Goal: Transaction & Acquisition: Purchase product/service

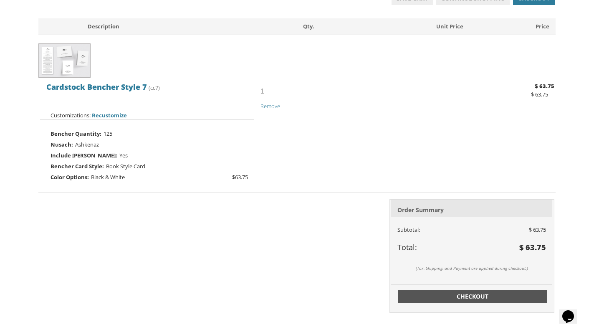
scroll to position [150, 0]
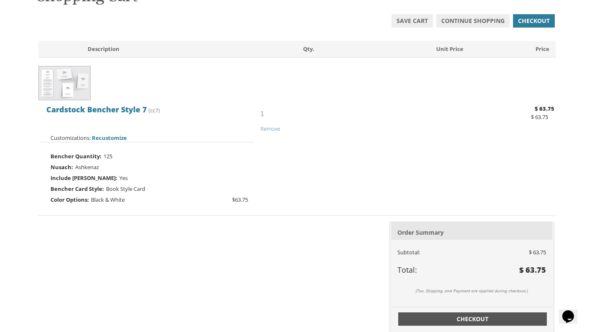
click at [469, 317] on span "Checkout" at bounding box center [472, 319] width 139 height 8
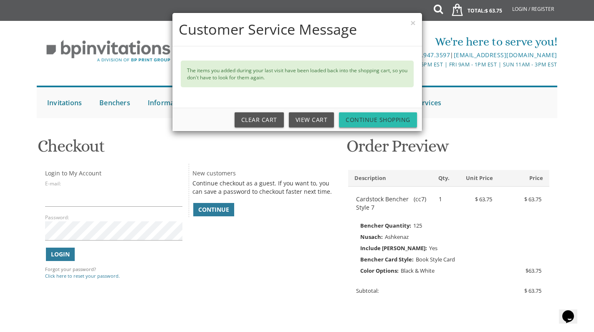
click at [361, 118] on link "Continue Shopping" at bounding box center [378, 119] width 78 height 15
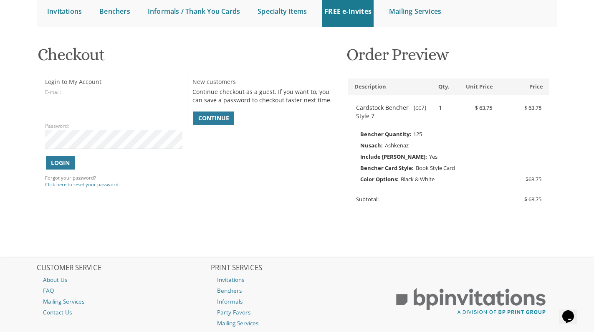
scroll to position [84, 0]
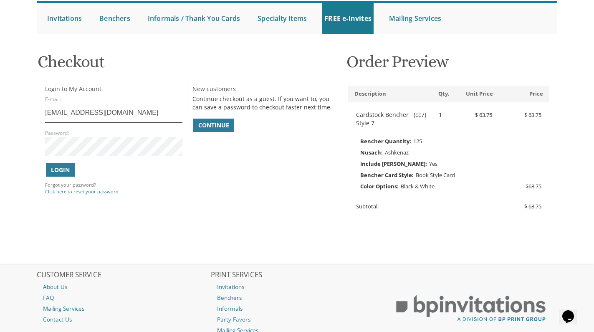
type input "gitahirsch7@gmail.com"
click at [32, 185] on div "You are currently editing Order #. To place a new order you must exit editing m…" at bounding box center [297, 155] width 534 height 218
drag, startPoint x: 66, startPoint y: 185, endPoint x: 73, endPoint y: 183, distance: 7.9
click at [73, 183] on div "Login Forgot your password? Click here to reset your password." at bounding box center [113, 178] width 137 height 32
click at [73, 188] on link "Click here to reset your password." at bounding box center [82, 191] width 75 height 6
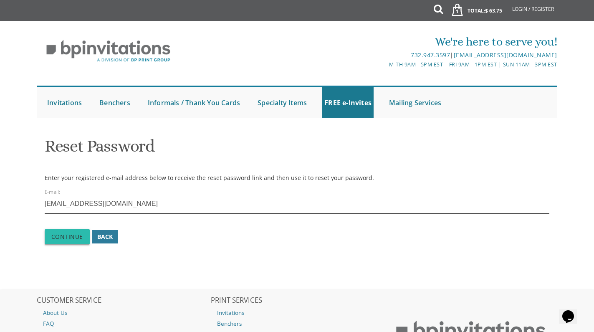
type input "gitahirsch7@gmail.com"
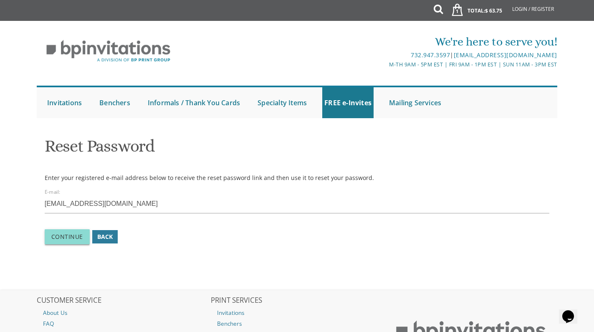
click at [63, 239] on button "Continue" at bounding box center [67, 236] width 45 height 15
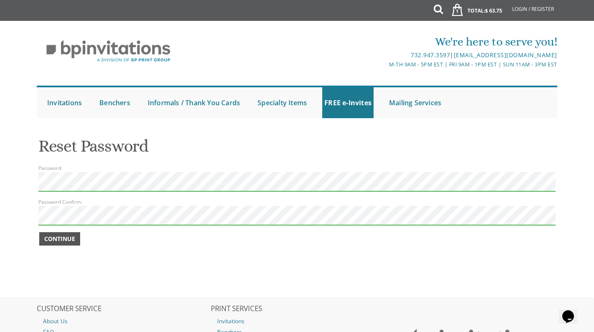
click at [63, 238] on span "Continue" at bounding box center [59, 239] width 31 height 8
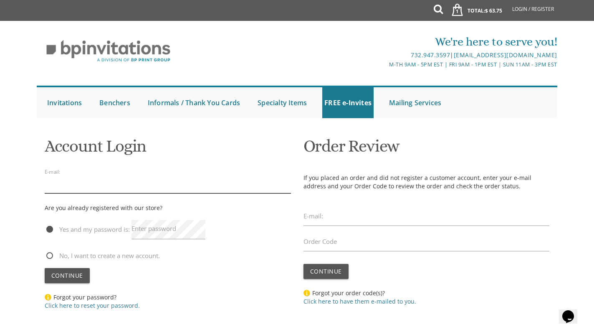
type input "gitahirsch7@gmail.com"
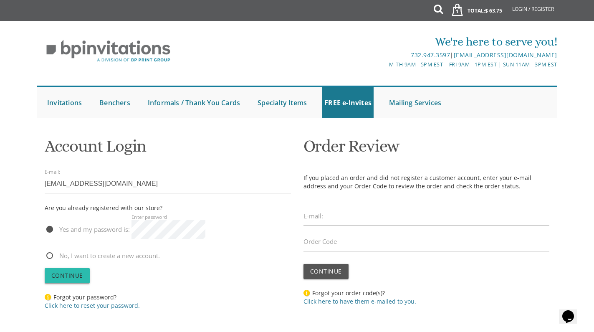
click at [78, 273] on span "Continue" at bounding box center [67, 275] width 32 height 8
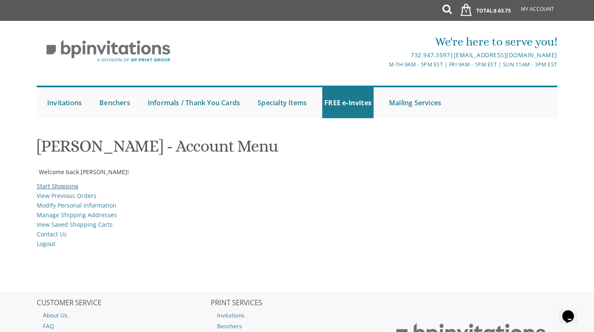
click at [62, 182] on link "Start Shopping" at bounding box center [58, 186] width 42 height 8
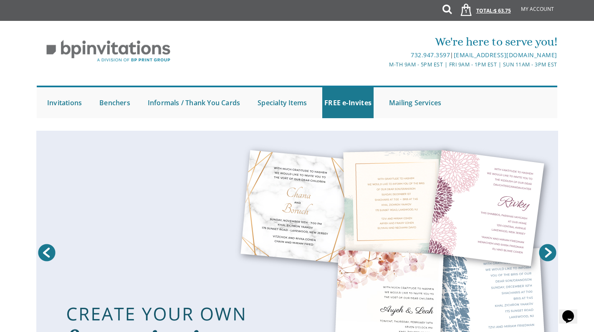
click at [507, 12] on span "$ 63.75" at bounding box center [502, 10] width 17 height 7
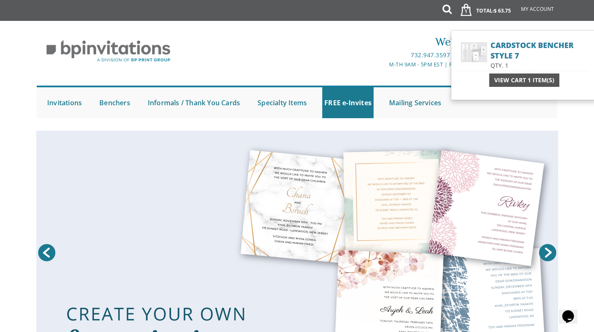
click at [531, 80] on span "View Cart 1 Item(s)" at bounding box center [524, 80] width 60 height 8
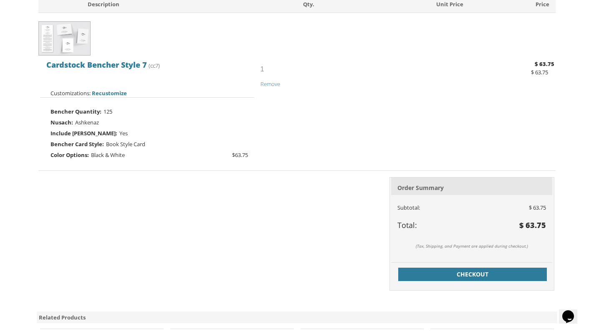
scroll to position [215, 0]
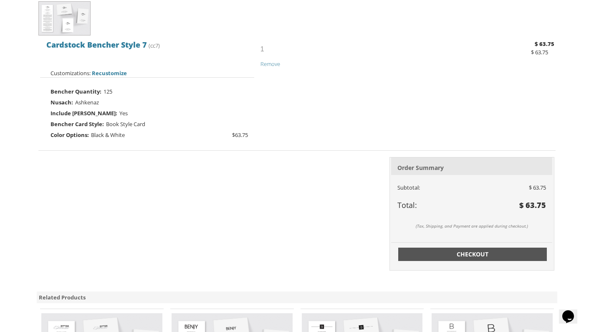
click at [460, 252] on span "Checkout" at bounding box center [472, 254] width 139 height 8
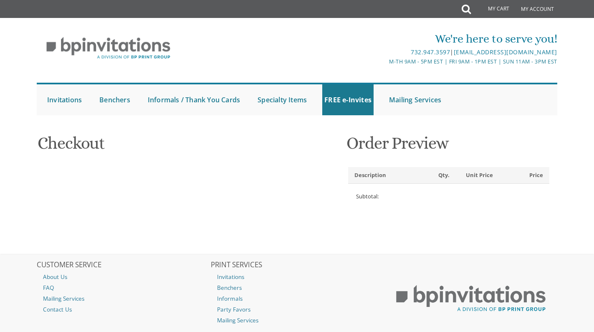
select select
type input "[DEMOGRAPHIC_DATA]"
type input "[PERSON_NAME]"
type input "[STREET_ADDRESS]"
type input "VALLEY VLG"
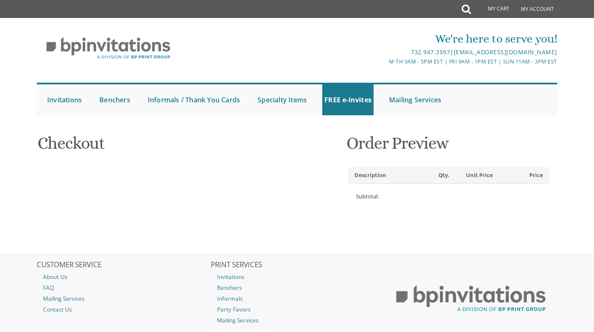
type input "91607-2314"
select select "US"
select select "CA"
type input "8182612998"
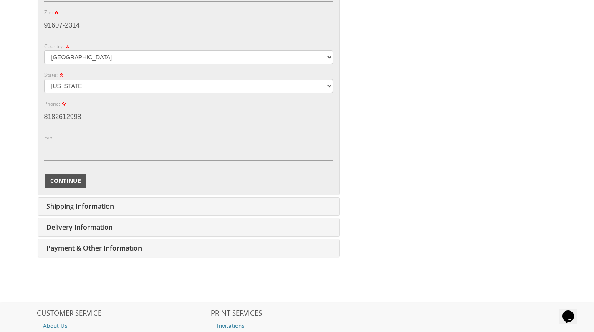
scroll to position [445, 0]
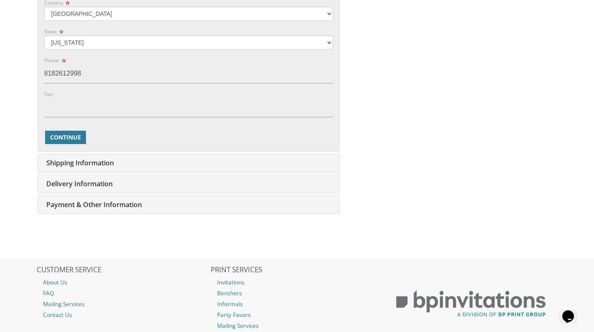
click at [92, 164] on span "Shipping Information" at bounding box center [79, 162] width 70 height 9
click at [80, 134] on span "Continue" at bounding box center [65, 137] width 31 height 8
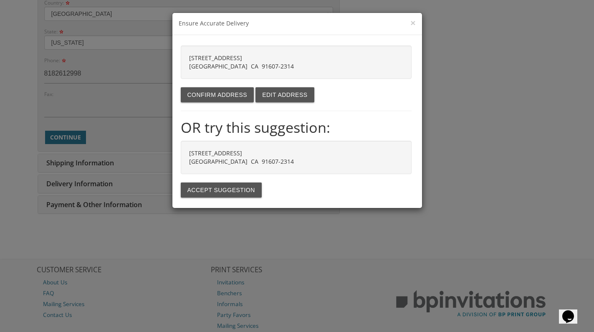
drag, startPoint x: 282, startPoint y: 64, endPoint x: 174, endPoint y: 53, distance: 108.7
click at [174, 52] on div "5220 BLUEBELL AVE VALLEY VLG CA 91607-2314 Confirm address Edit address OR try …" at bounding box center [297, 121] width 250 height 173
click at [250, 61] on div "5220 BLUEBELL AVE VALLEY VLG CA 91607-2314" at bounding box center [296, 61] width 231 height 33
click at [287, 94] on button "Edit address" at bounding box center [284, 94] width 58 height 15
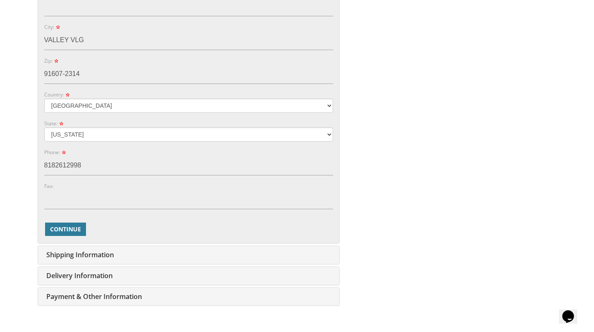
scroll to position [379, 0]
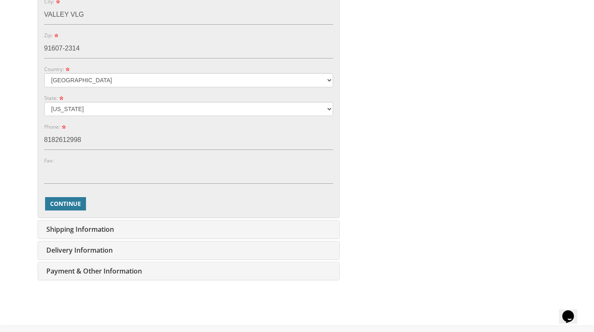
click at [76, 232] on div "Shipping Information Edit" at bounding box center [188, 229] width 301 height 18
click at [79, 205] on button "Continue" at bounding box center [65, 203] width 41 height 13
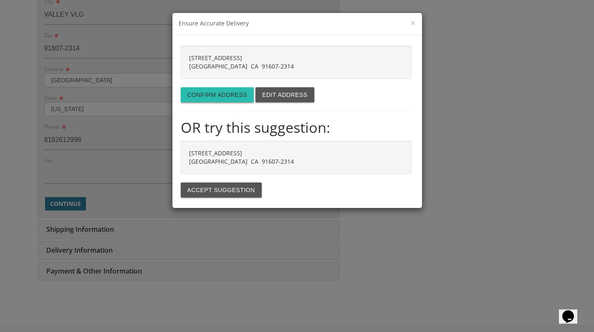
click at [231, 93] on button "Confirm address" at bounding box center [217, 94] width 73 height 15
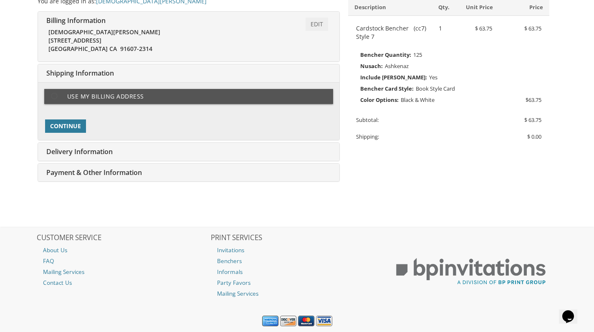
type input "gitahirsch7@gmail.com"
type input "[STREET_ADDRESS]"
type input "VALLEY VLG"
type input "91607-2314"
select select "US"
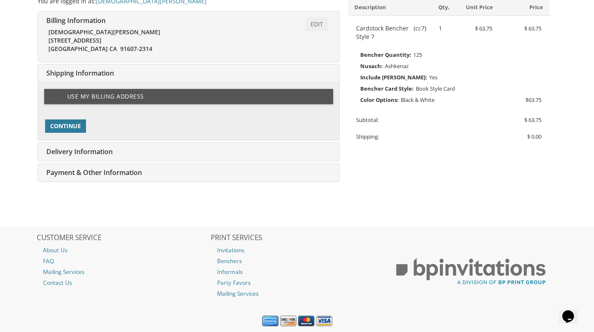
type input "8182612998"
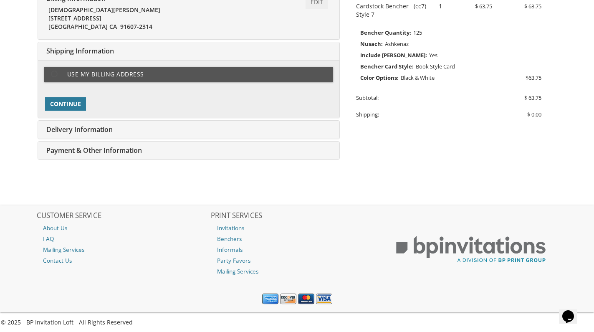
select select "CA"
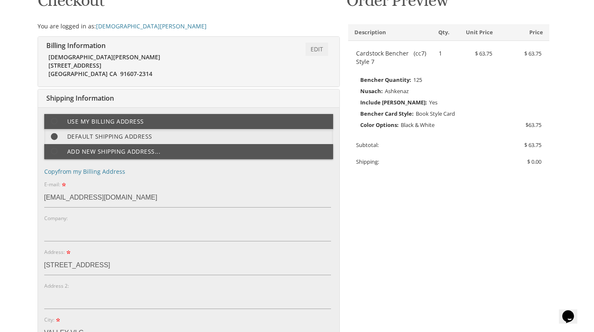
scroll to position [132, 0]
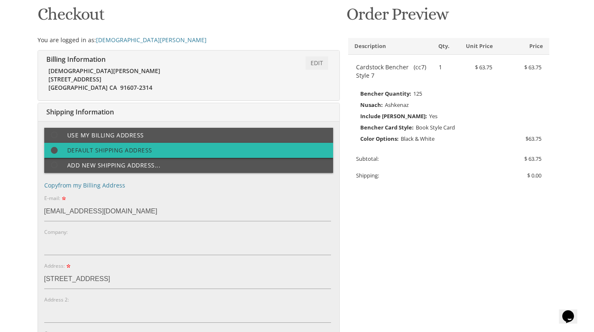
click at [53, 149] on span at bounding box center [58, 150] width 18 height 10
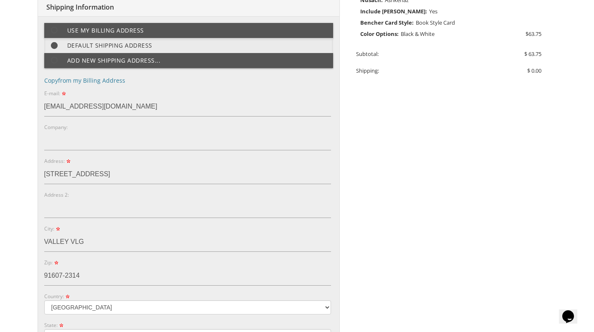
scroll to position [235, 0]
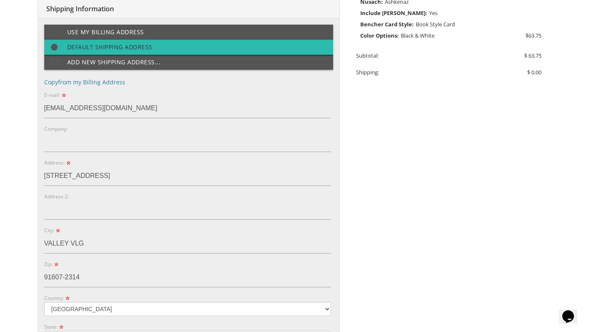
click at [57, 44] on span at bounding box center [58, 47] width 18 height 10
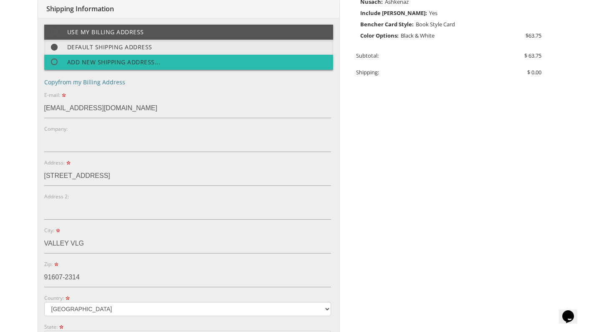
click at [59, 57] on span at bounding box center [58, 62] width 18 height 10
select select "CA"
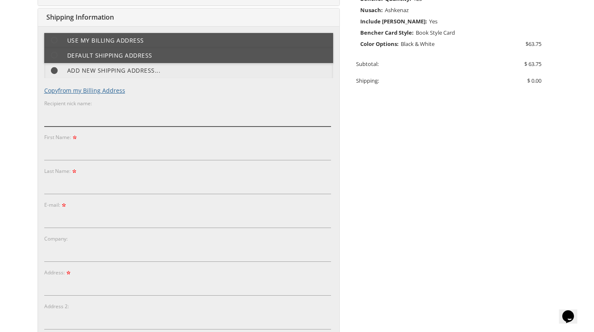
scroll to position [218, 0]
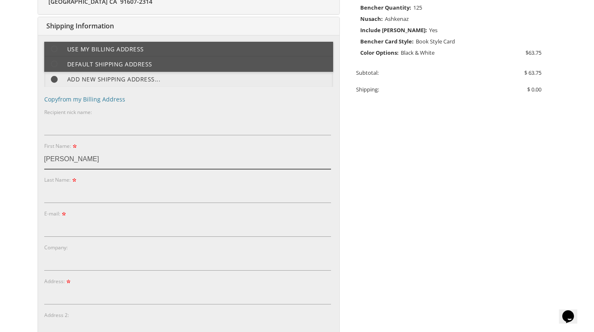
type input "Aaron"
type input "Hirsch"
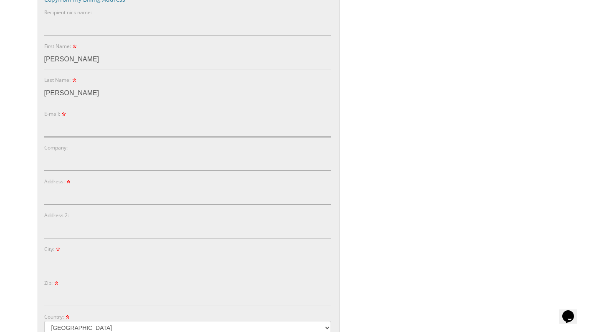
scroll to position [303, 0]
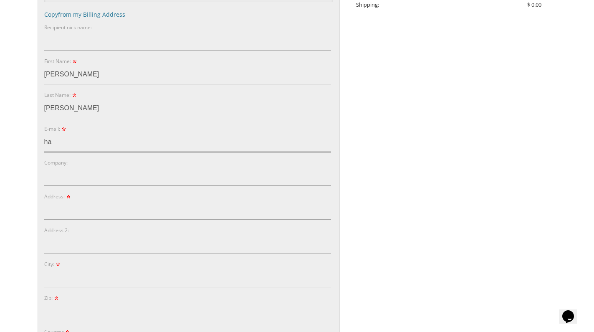
type input "h"
type input "gitahirsch7@gmail.com"
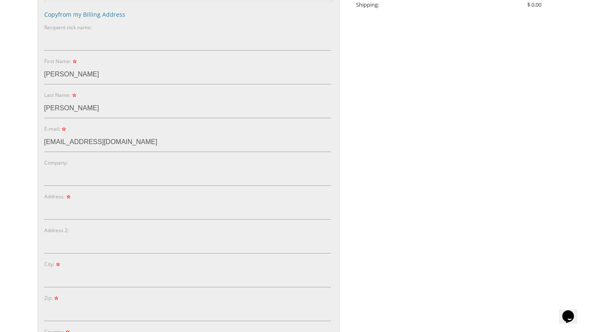
click at [4, 200] on body "My Cart 1 Total: $ 63.75 $ 63.75 Cardstock Bencher Style 7 Qty. 1" at bounding box center [297, 197] width 594 height 1000
click at [63, 207] on input "3215 Strathmore" at bounding box center [187, 209] width 287 height 19
click at [119, 208] on input "3215 West Strathmore" at bounding box center [187, 209] width 287 height 19
type input "3215 West Strathmore Avenue"
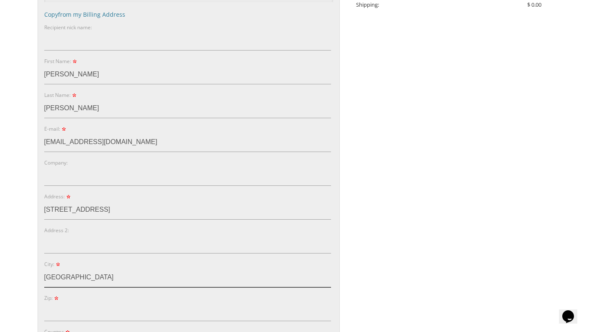
type input "Baltimore"
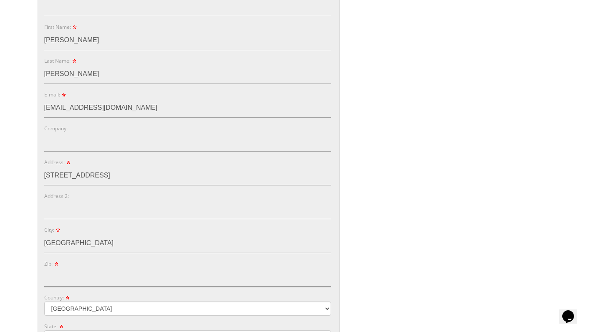
scroll to position [341, 0]
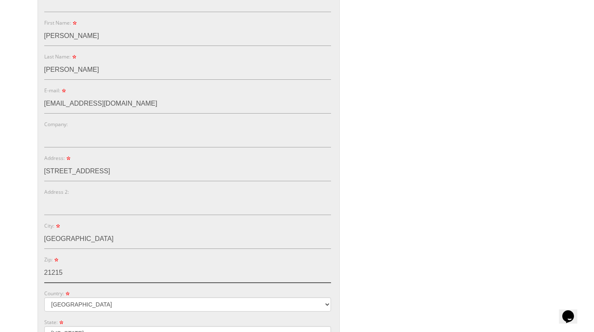
type input "21215"
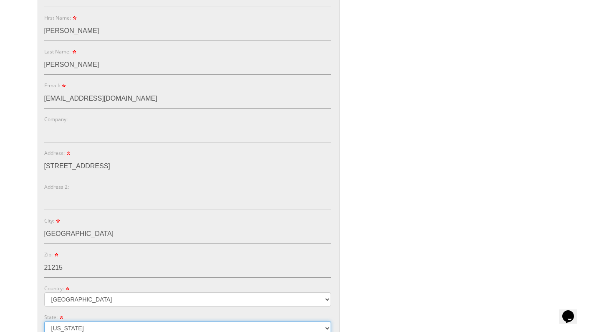
select select "MD"
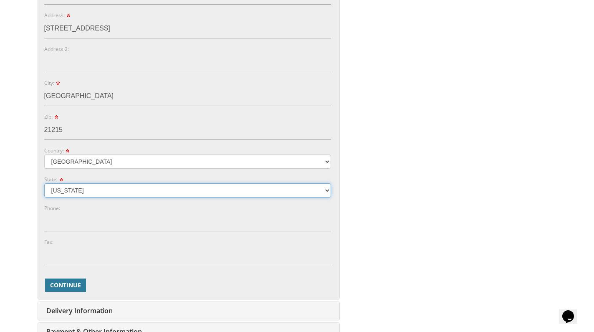
scroll to position [497, 0]
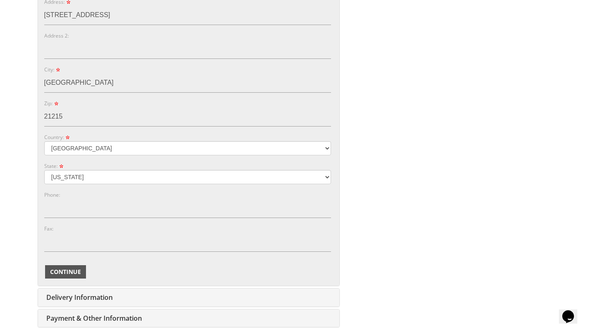
click at [73, 268] on span "Continue" at bounding box center [65, 272] width 31 height 8
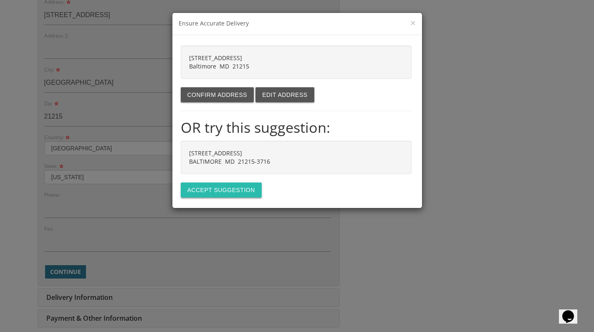
click at [227, 189] on button "Accept suggestion" at bounding box center [221, 189] width 81 height 15
type input "[STREET_ADDRESS]"
type input "BALTIMORE"
type input "21215-3716"
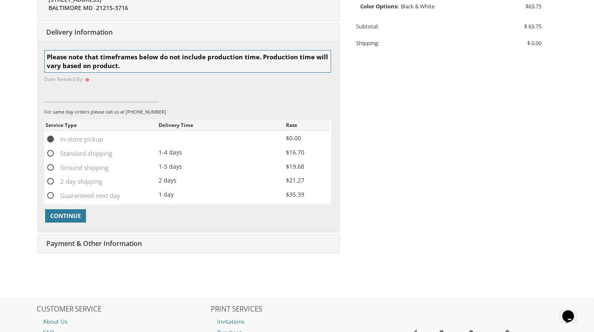
scroll to position [268, 0]
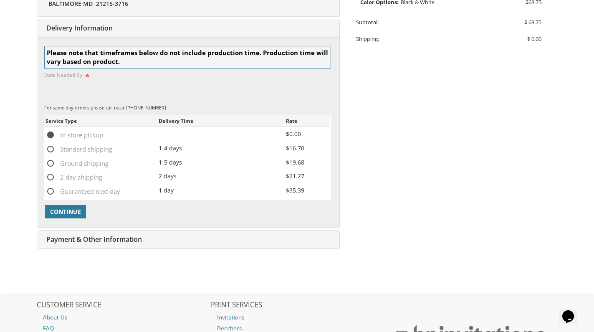
click at [53, 144] on span "Standard shipping" at bounding box center [78, 149] width 67 height 10
click at [51, 146] on input "Standard shipping" at bounding box center [47, 148] width 5 height 5
radio input "true"
click at [68, 207] on span "Continue" at bounding box center [65, 211] width 31 height 8
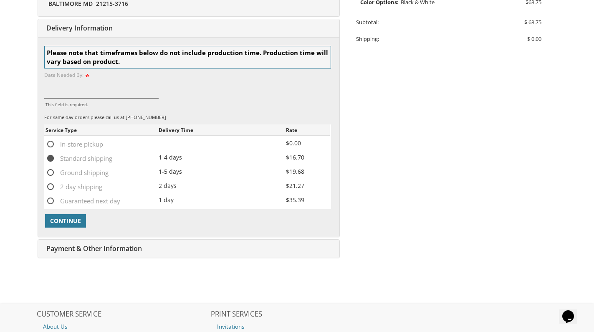
click at [94, 89] on input "This field is required." at bounding box center [101, 88] width 115 height 19
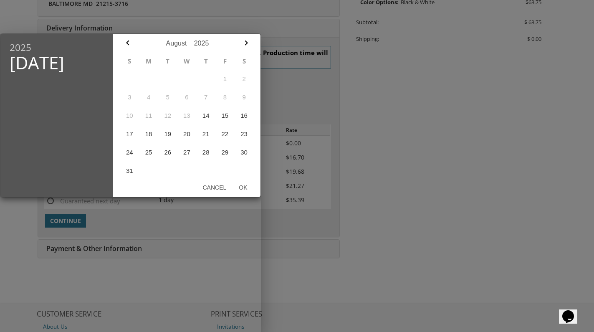
click at [244, 45] on icon "button" at bounding box center [246, 43] width 10 height 10
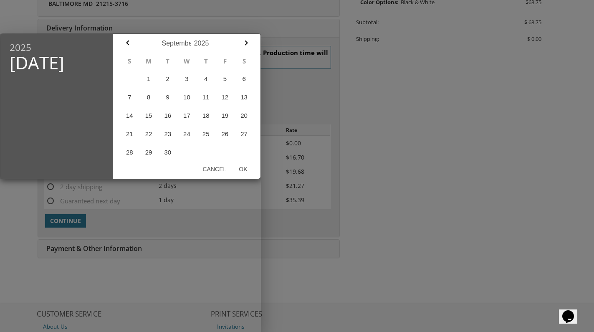
click at [149, 78] on button "1" at bounding box center [148, 79] width 19 height 18
click at [242, 172] on button "Ok" at bounding box center [242, 169] width 21 height 15
type input "Sep 01, 2025"
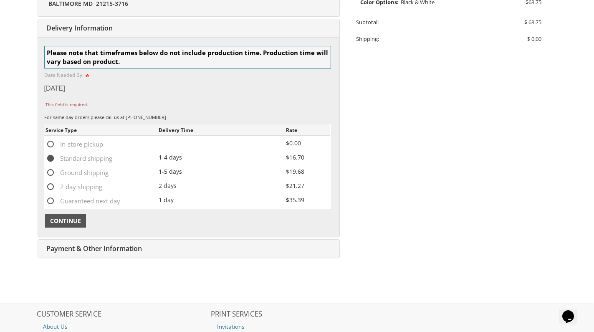
click at [73, 217] on span "Continue" at bounding box center [65, 221] width 31 height 8
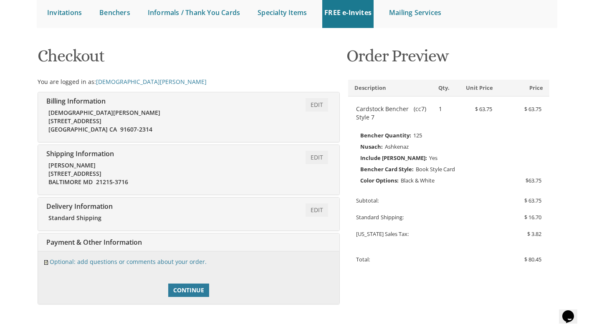
scroll to position [91, 0]
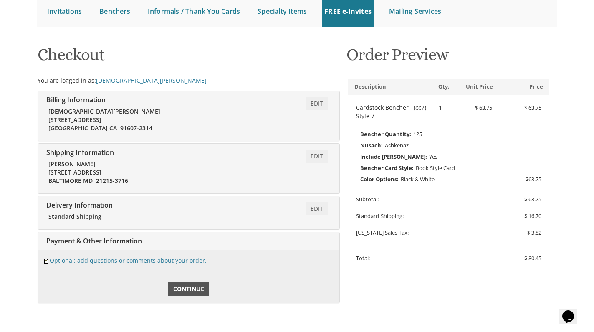
click at [179, 285] on span "Continue" at bounding box center [188, 289] width 31 height 8
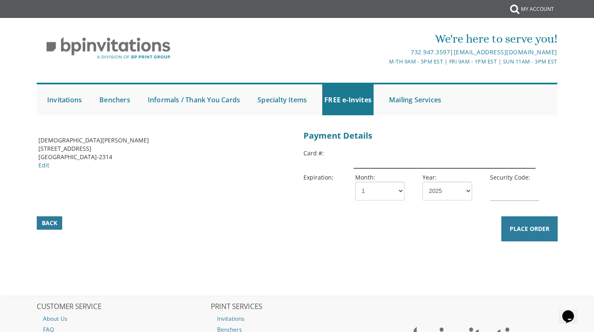
click at [367, 155] on input "text" at bounding box center [444, 158] width 182 height 19
type input "4147202730366968"
select select "02"
select select "30"
click at [496, 191] on input "text" at bounding box center [514, 191] width 49 height 19
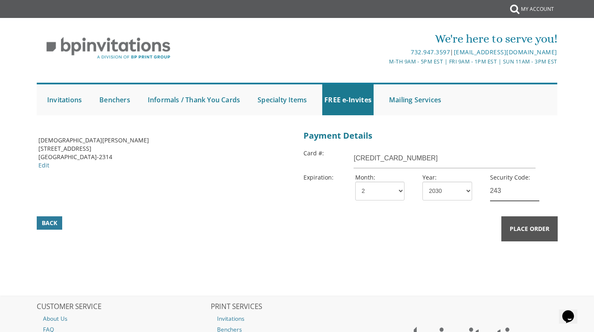
type input "243"
click at [522, 232] on button "Place Order" at bounding box center [529, 228] width 56 height 25
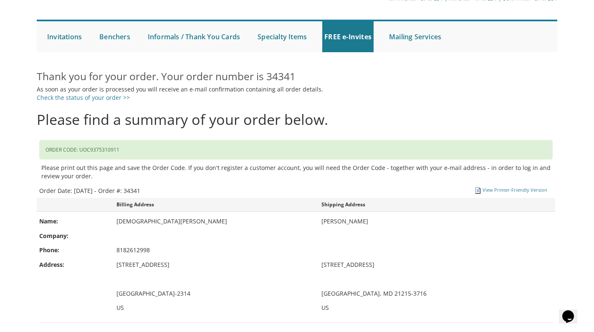
scroll to position [43, 0]
